Goal: Task Accomplishment & Management: Use online tool/utility

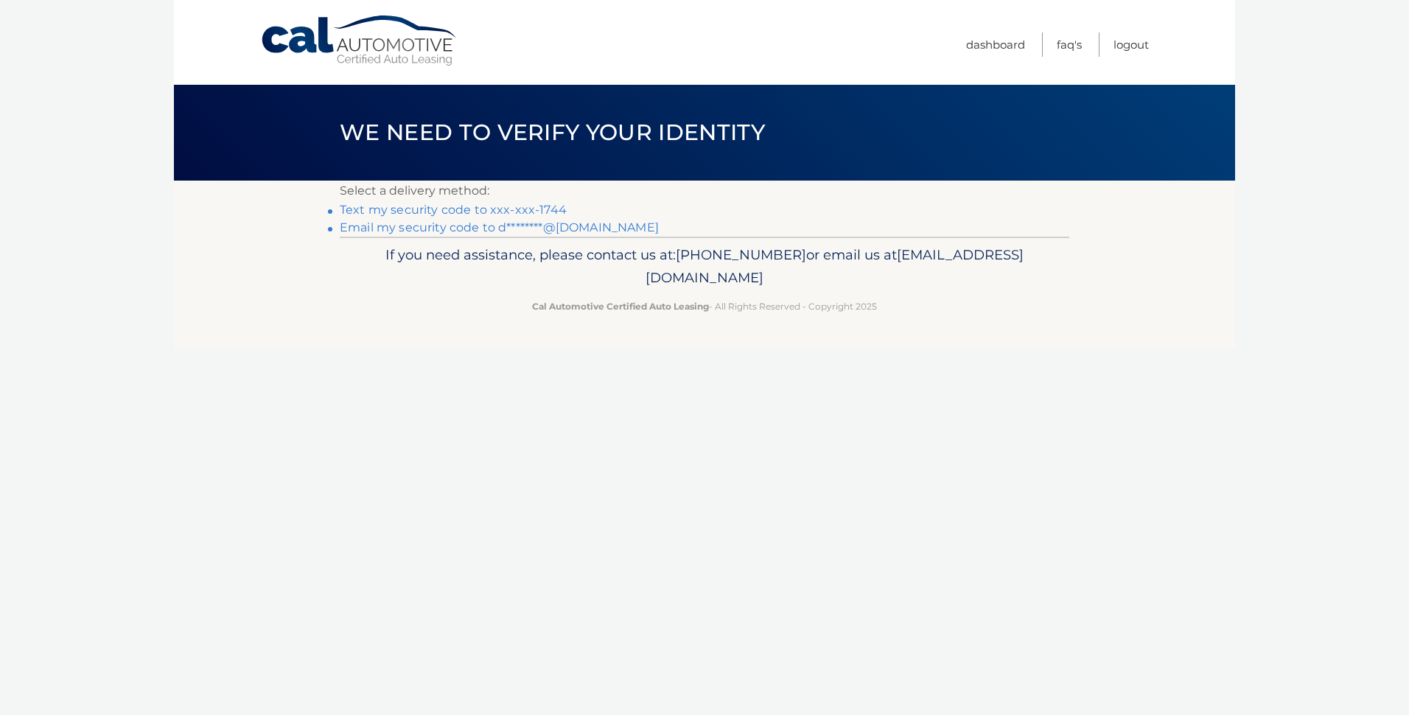
click at [421, 206] on link "Text my security code to xxx-xxx-1744" at bounding box center [453, 210] width 227 height 14
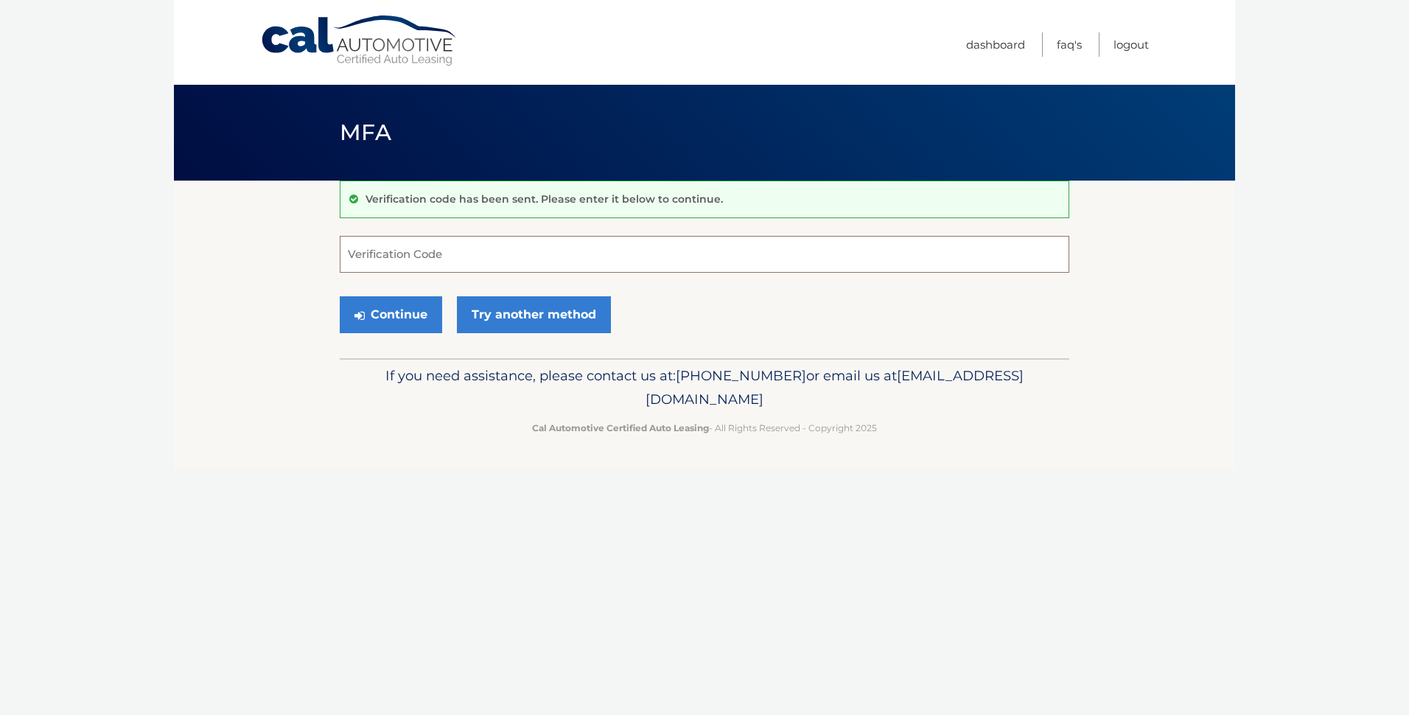
click at [407, 256] on input "Verification Code" at bounding box center [705, 254] width 730 height 37
type input "719510"
click at [394, 318] on button "Continue" at bounding box center [391, 314] width 102 height 37
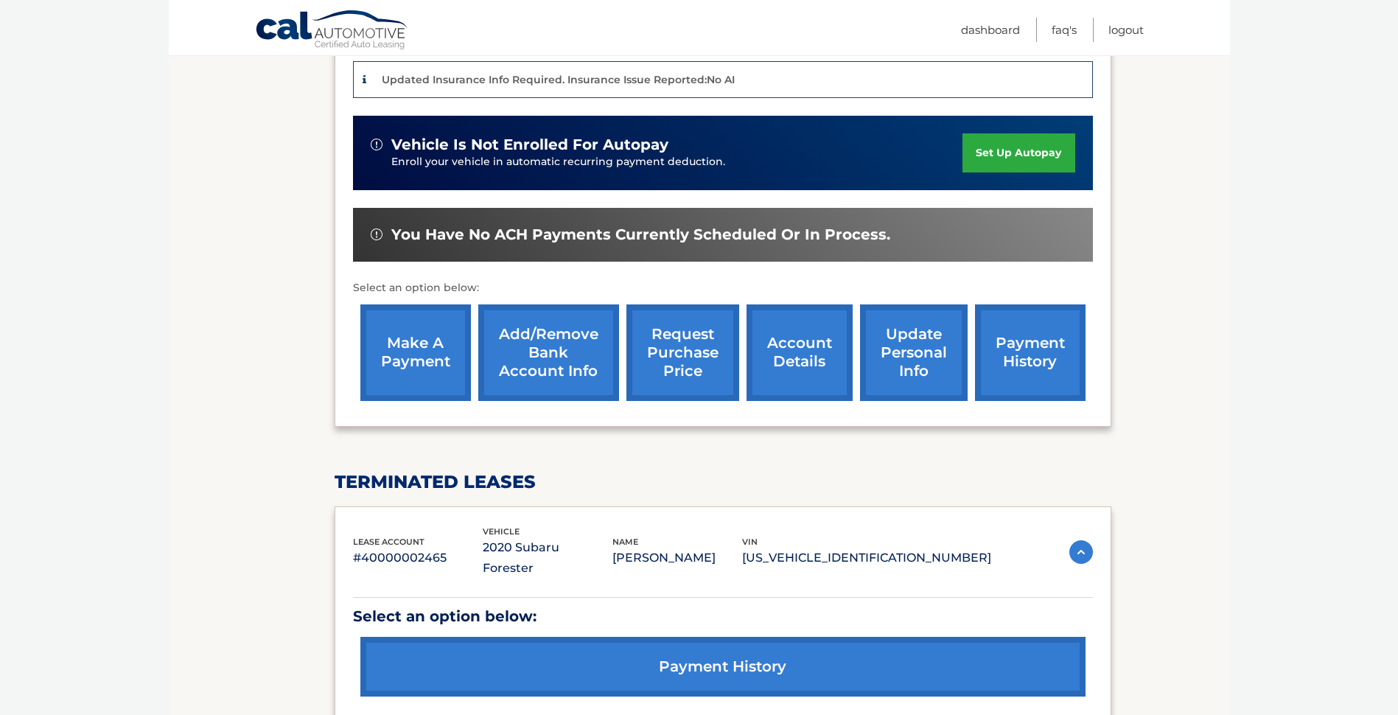
scroll to position [368, 0]
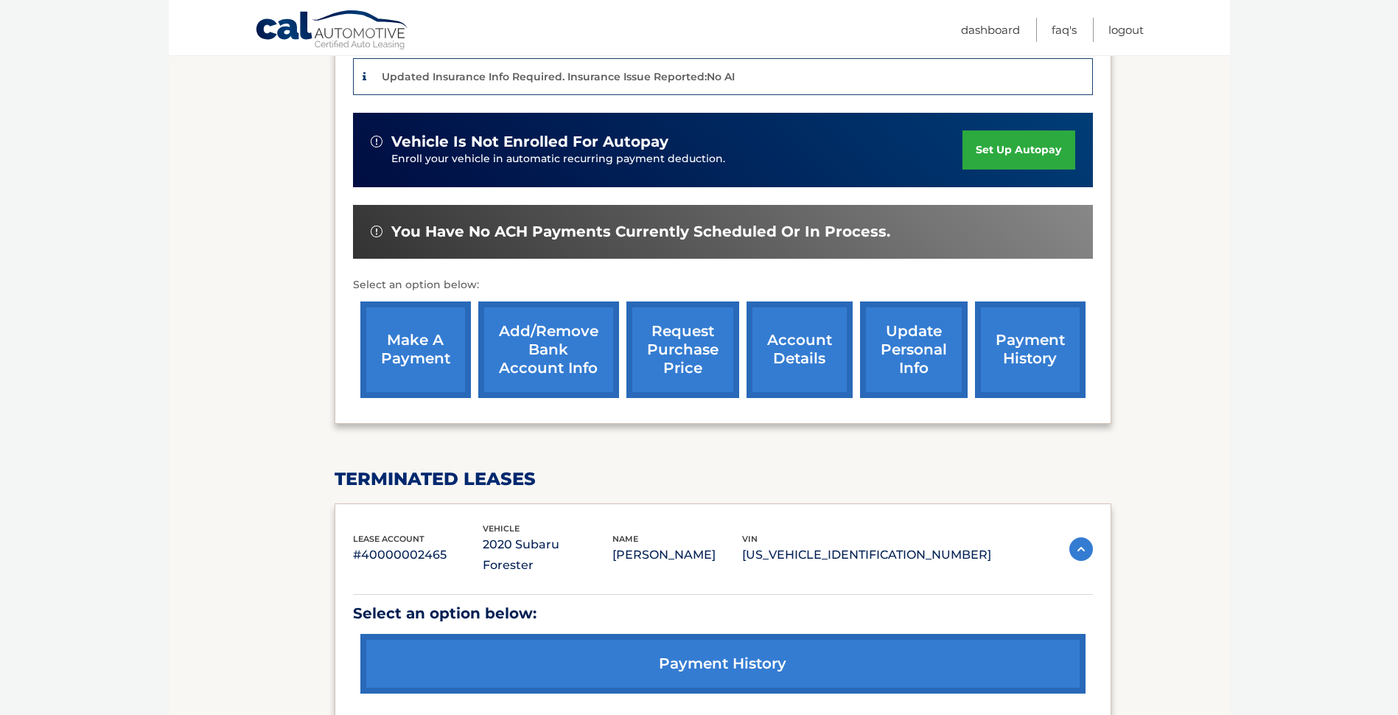
click at [410, 343] on link "make a payment" at bounding box center [415, 349] width 111 height 97
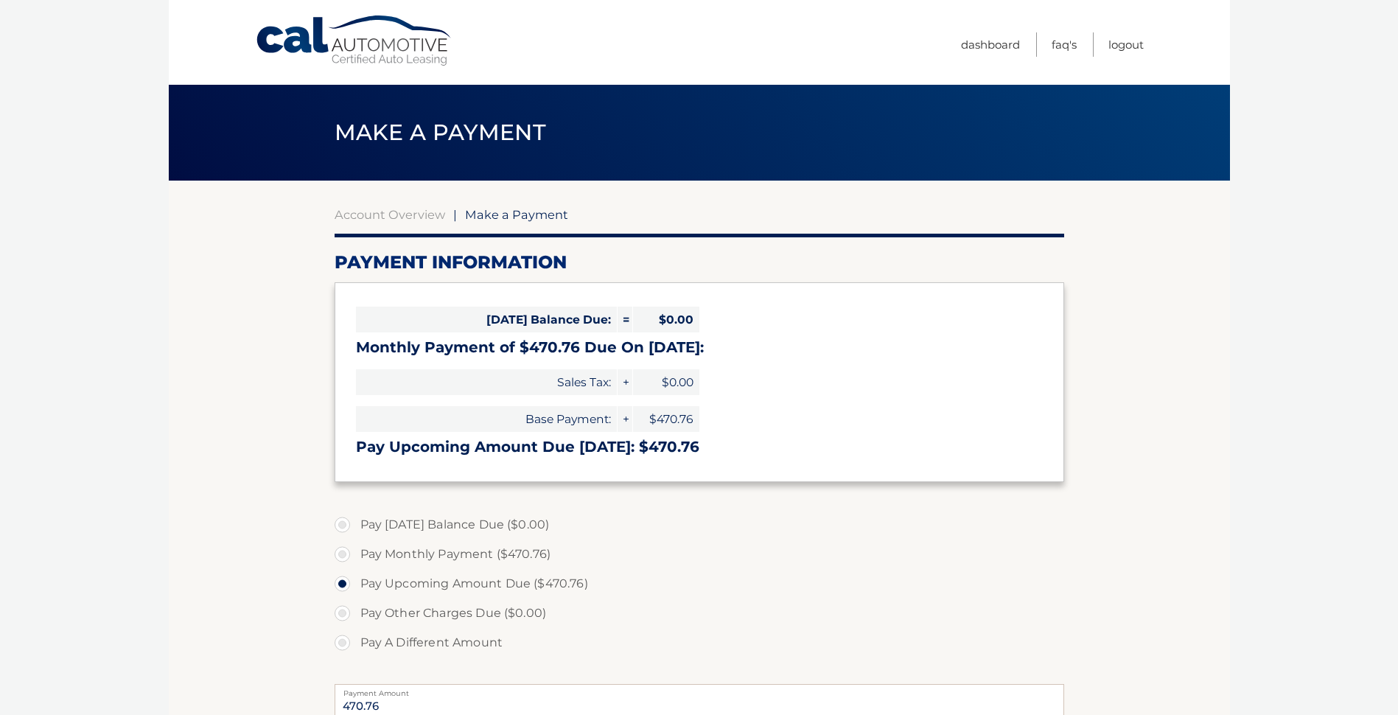
select select "YTczZTkxY2QtMDBjMi00ZTU2LTliNTYtNzk0Yjk1NTliNWFl"
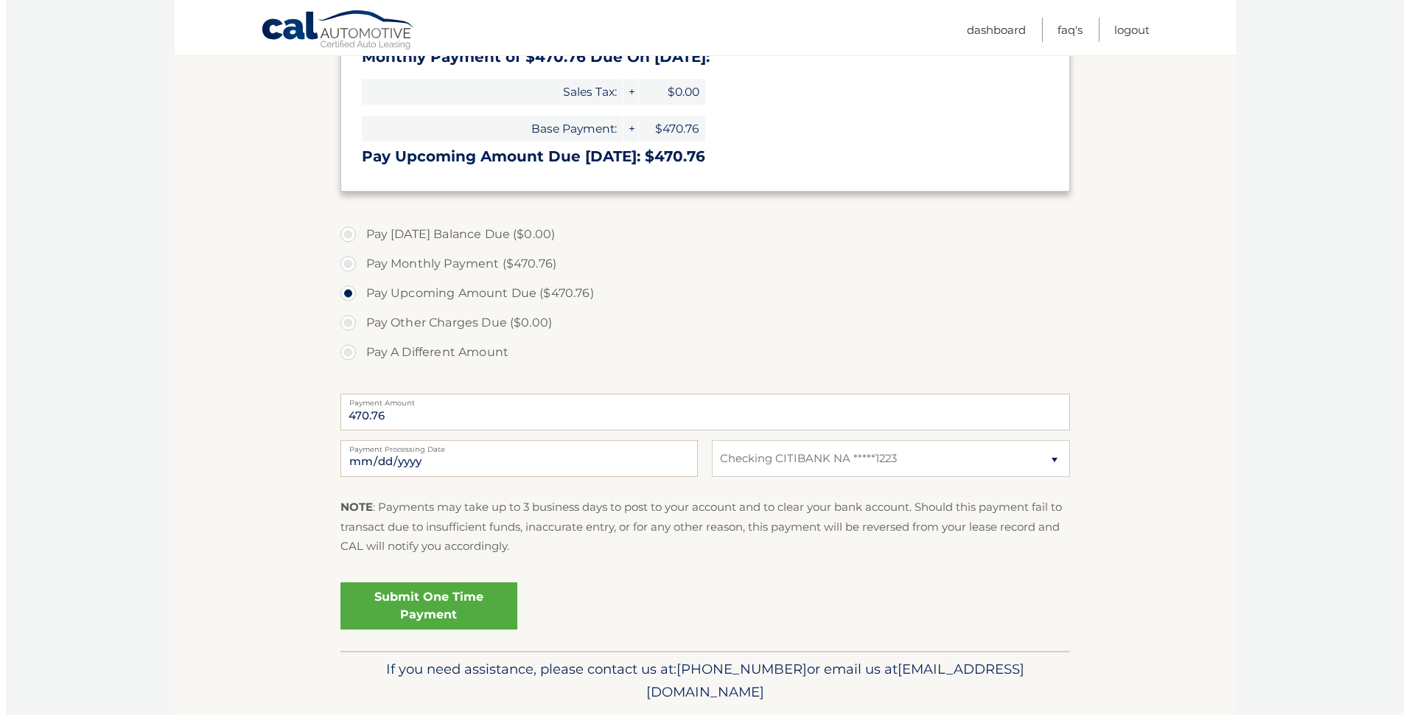
scroll to position [295, 0]
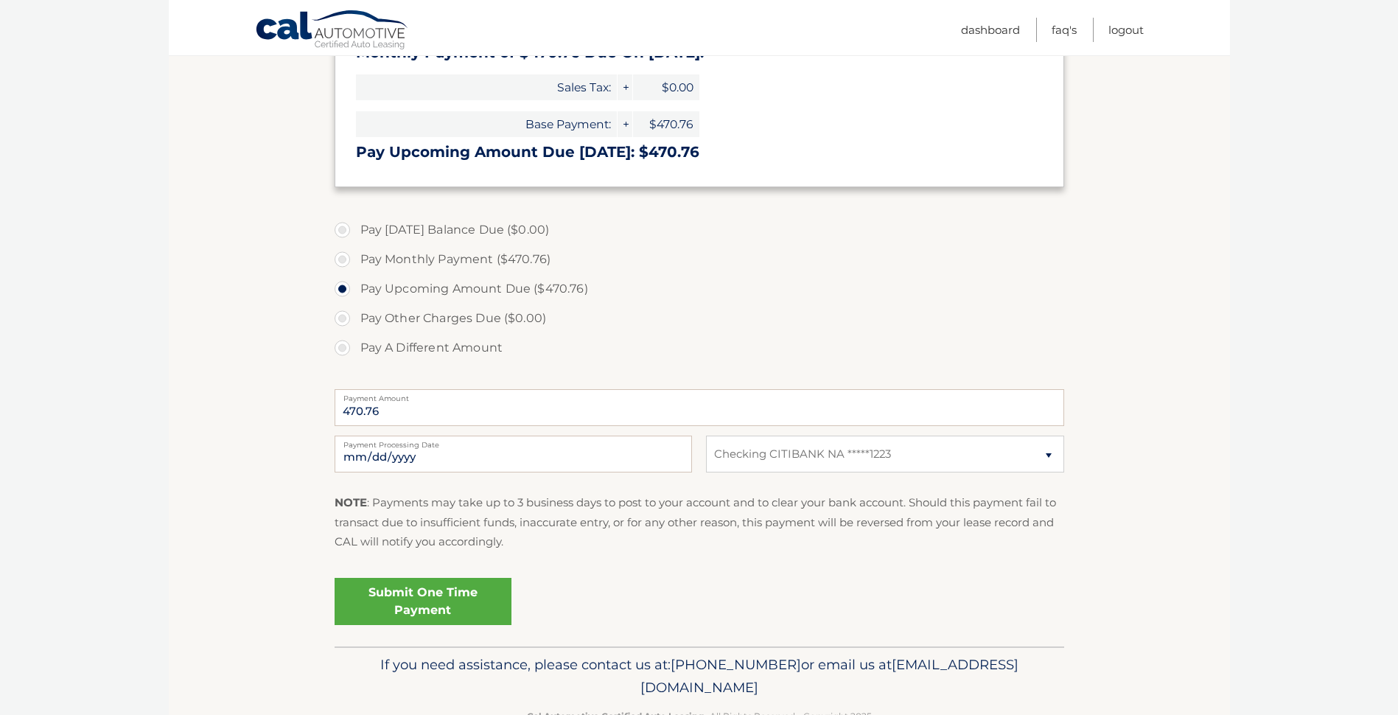
click at [435, 593] on link "Submit One Time Payment" at bounding box center [423, 601] width 177 height 47
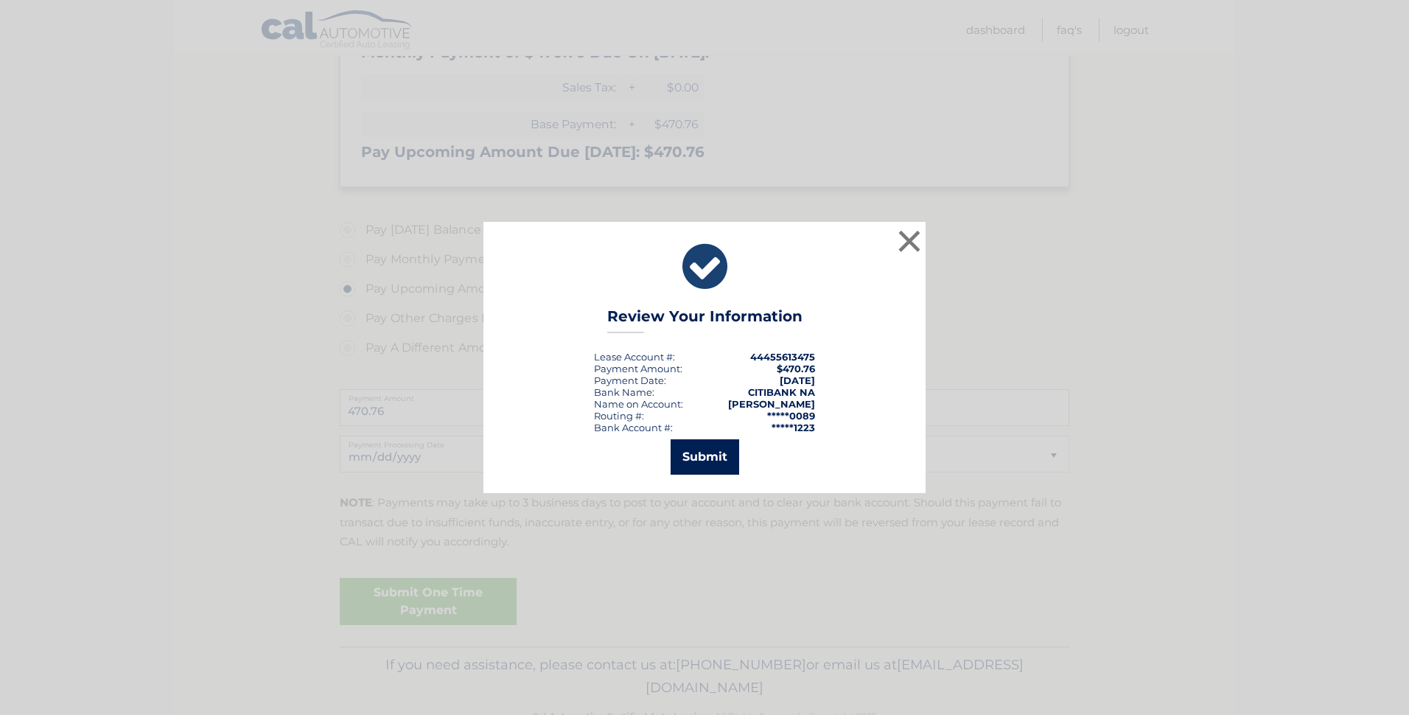
click at [707, 449] on button "Submit" at bounding box center [705, 456] width 69 height 35
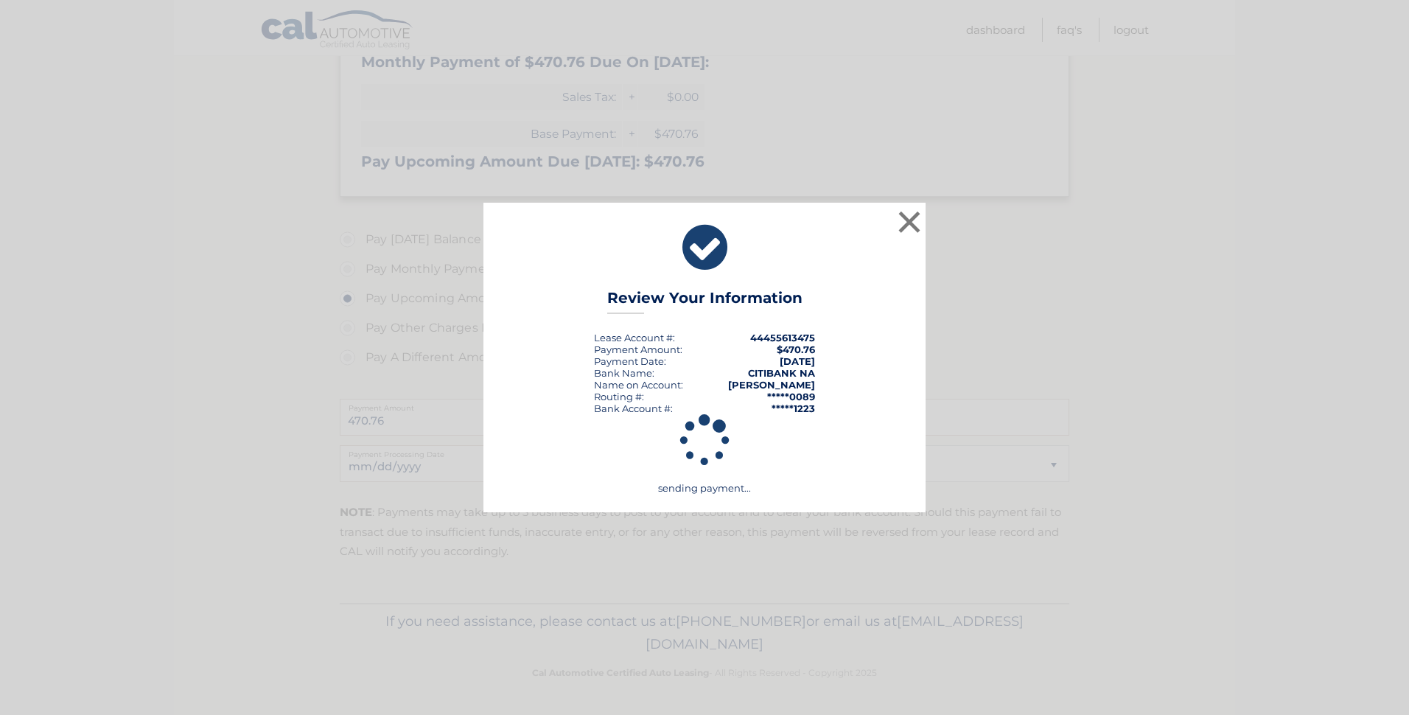
scroll to position [285, 0]
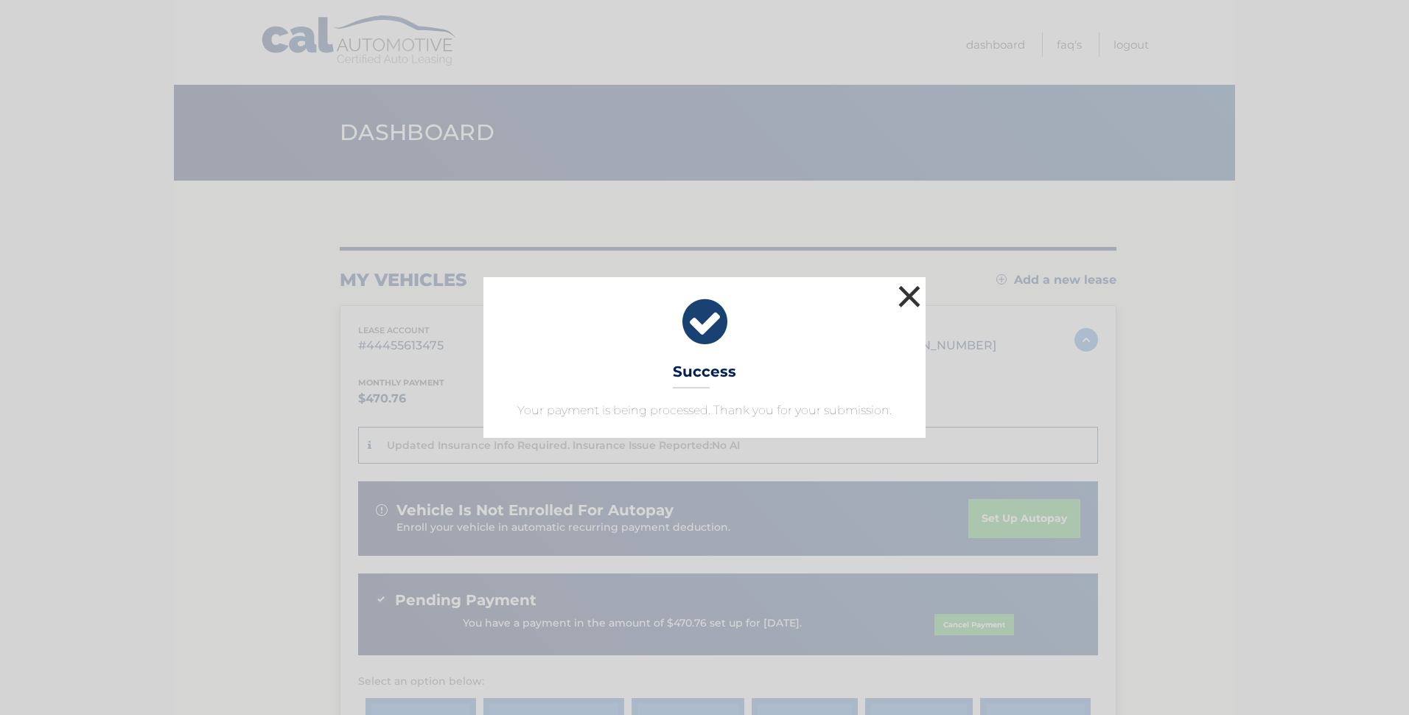
click at [903, 293] on button "×" at bounding box center [909, 295] width 29 height 29
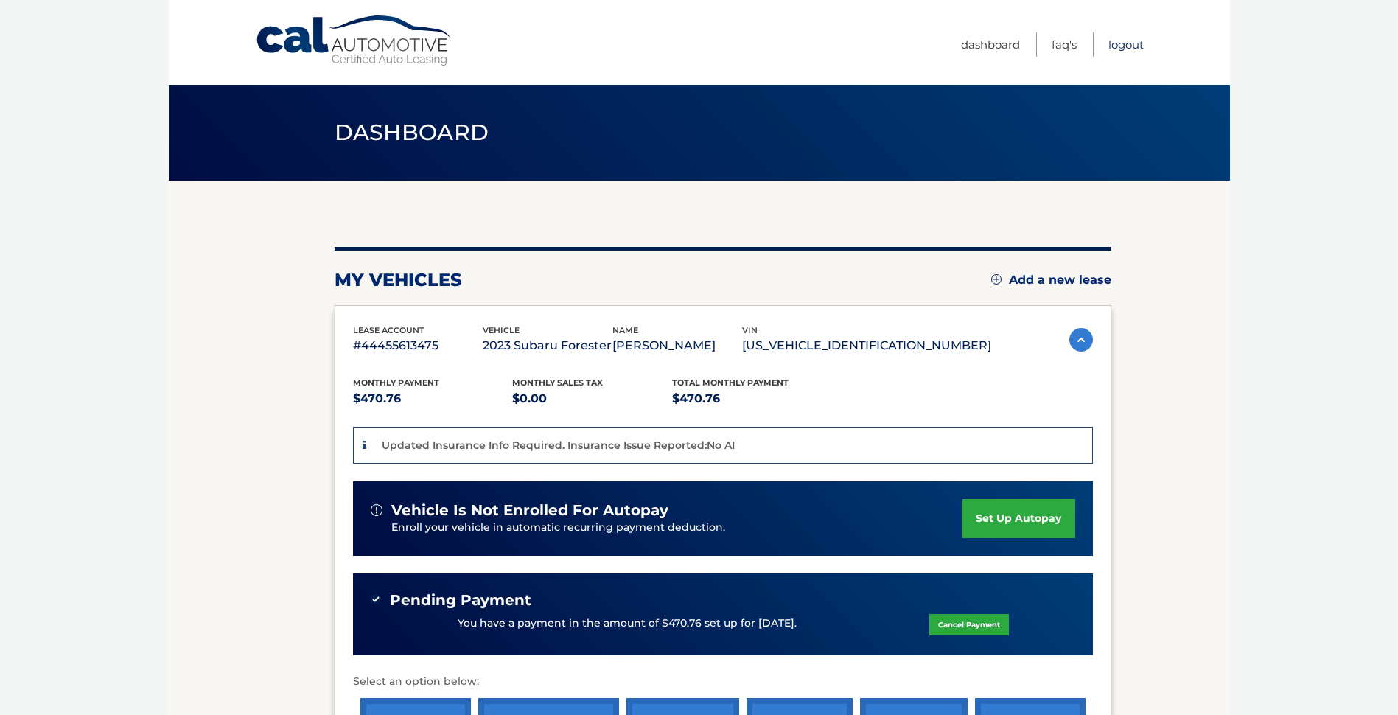
click at [1136, 40] on link "Logout" at bounding box center [1125, 44] width 35 height 24
